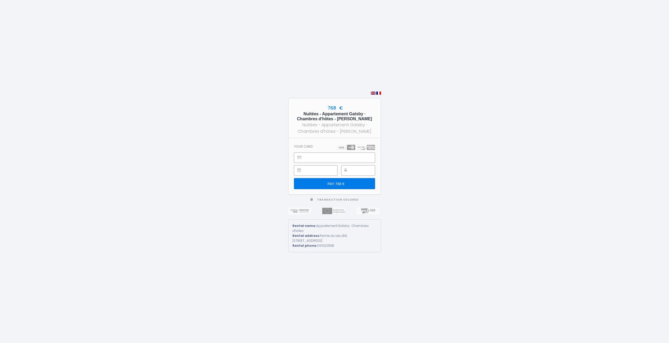
click at [259, 155] on div "768 € Nuitées - Appartement Gatsby · Chambres d'hôtes - [PERSON_NAME] Nuitées -…" at bounding box center [334, 171] width 669 height 343
click at [434, 157] on div "768 € Nuitées - Appartement Gatsby · Chambres d'hôtes - [PERSON_NAME] Nuitées -…" at bounding box center [334, 171] width 669 height 343
click at [334, 185] on input "PAY 768 €" at bounding box center [334, 183] width 81 height 11
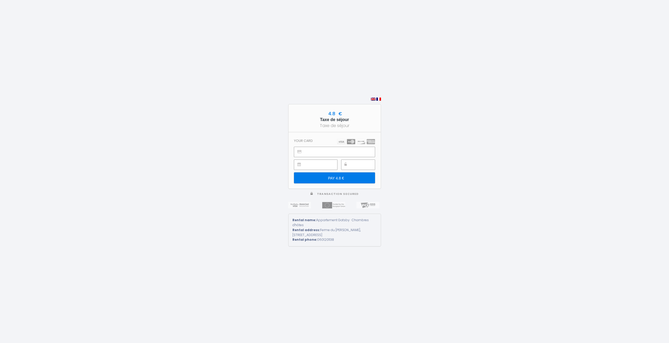
click at [436, 154] on div "4.8 € Taxe de séjour Taxe de séjour Your card PAY 4.8 € Transaction secured Ren…" at bounding box center [334, 171] width 669 height 343
click at [341, 178] on input "PAY 4.8 €" at bounding box center [334, 178] width 81 height 11
